Goal: Obtain resource: Obtain resource

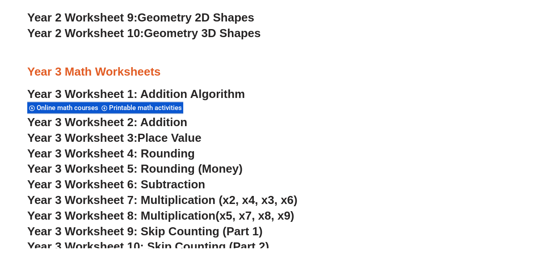
scroll to position [1226, 0]
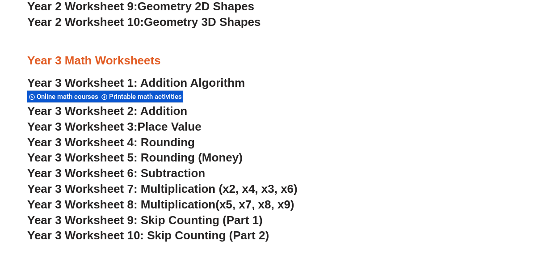
click at [170, 96] on span "Printable math activities" at bounding box center [147, 97] width 76 height 8
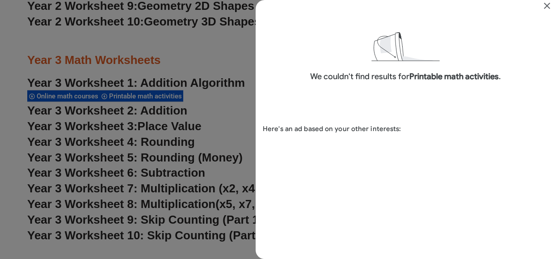
click at [547, 5] on icon "Close" at bounding box center [547, 6] width 6 height 6
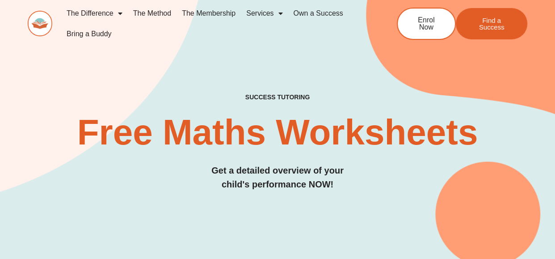
scroll to position [1226, 0]
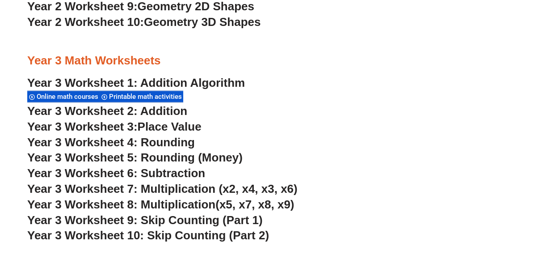
click at [155, 111] on link "Year 3 Worksheet 2: Addition" at bounding box center [107, 110] width 160 height 13
click at [120, 124] on span "Year 3 Worksheet 3:" at bounding box center [82, 126] width 110 height 13
click at [147, 222] on span "Year 3 Worksheet 9: Skip Counting (Part 1)" at bounding box center [145, 219] width 236 height 13
click at [345, 176] on h3 "Year 3 Worksheet 6: Subtraction" at bounding box center [277, 173] width 501 height 15
click at [88, 143] on span "Year 3 Worksheet 4: Rounding" at bounding box center [111, 141] width 168 height 13
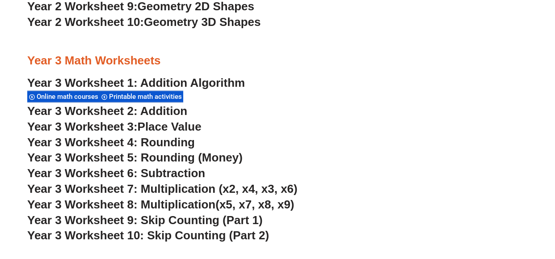
click at [276, 59] on h3 "Year 3 Math Worksheets" at bounding box center [277, 60] width 501 height 15
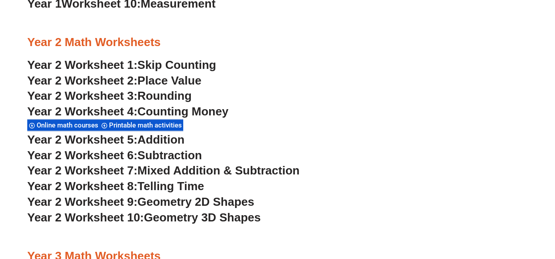
scroll to position [1029, 0]
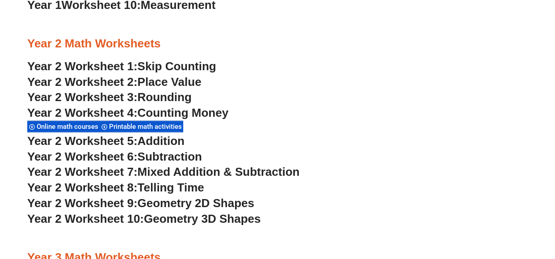
click at [132, 101] on span "Year 2 Worksheet 3:" at bounding box center [82, 96] width 110 height 13
click at [104, 80] on span "Year 2 Worksheet 2:" at bounding box center [82, 81] width 110 height 13
